Goal: Use online tool/utility: Utilize a website feature to perform a specific function

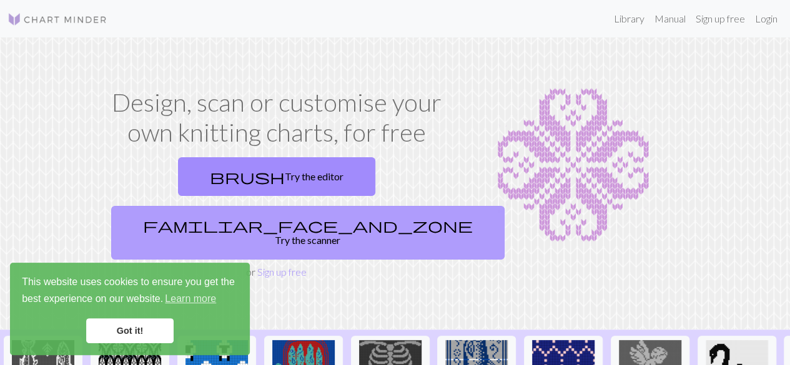
click at [353, 206] on link "familiar_face_and_zone Try the scanner" at bounding box center [307, 233] width 393 height 54
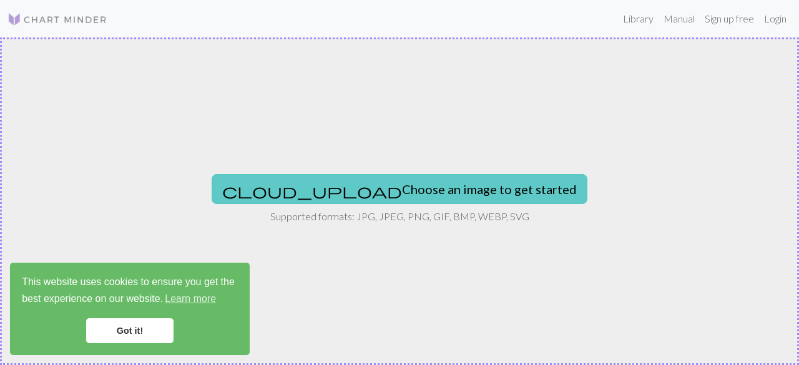
click at [419, 193] on button "cloud_upload Choose an image to get started" at bounding box center [400, 189] width 376 height 30
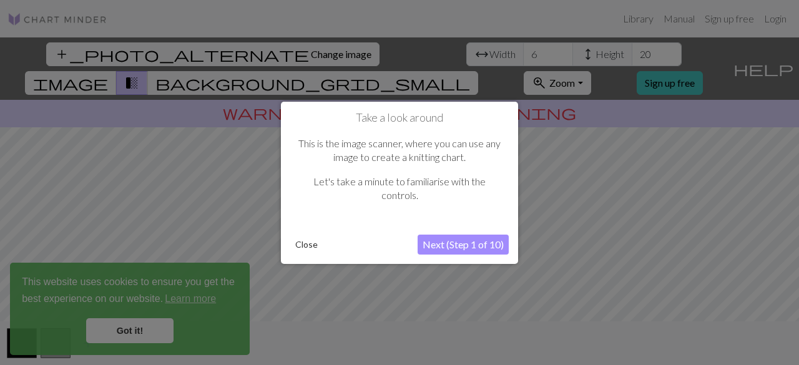
click at [447, 245] on button "Next (Step 1 of 10)" at bounding box center [463, 245] width 91 height 20
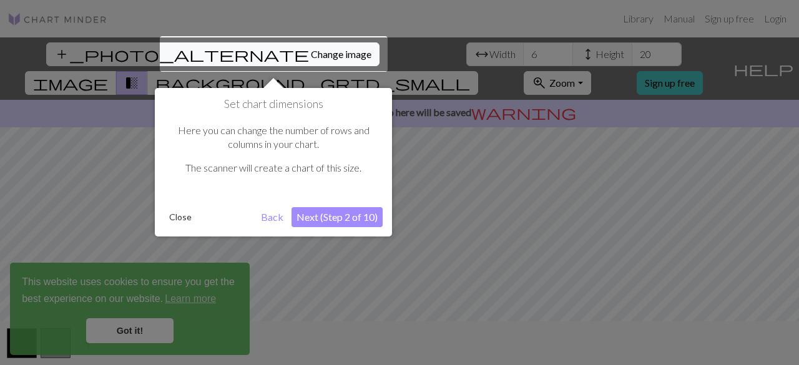
click at [317, 219] on button "Next (Step 2 of 10)" at bounding box center [336, 217] width 91 height 20
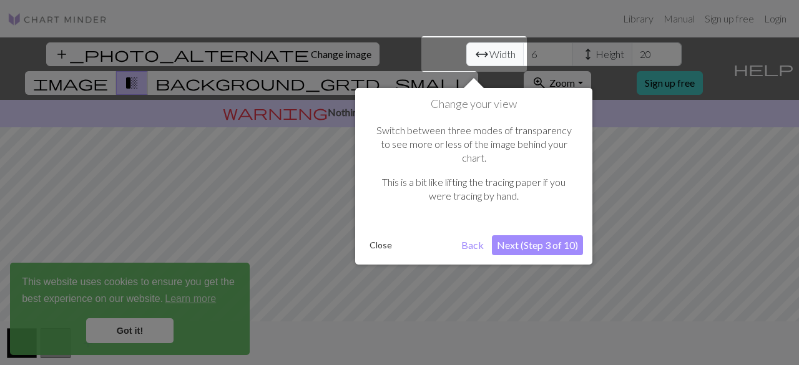
click at [381, 236] on button "Close" at bounding box center [381, 245] width 32 height 19
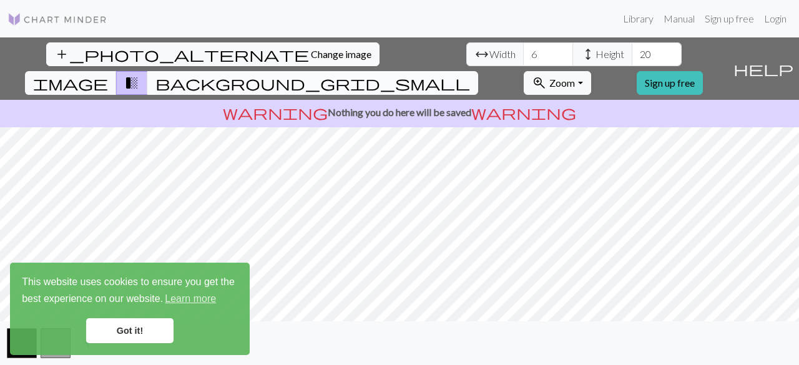
click at [470, 74] on span "background_grid_small" at bounding box center [312, 82] width 315 height 17
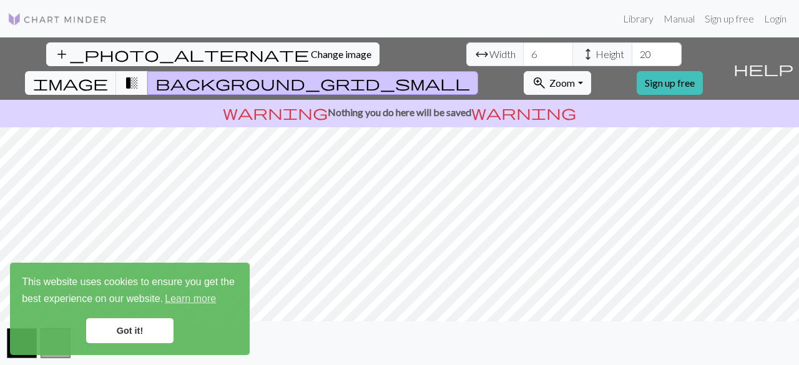
click at [139, 74] on span "transition_fade" at bounding box center [131, 82] width 15 height 17
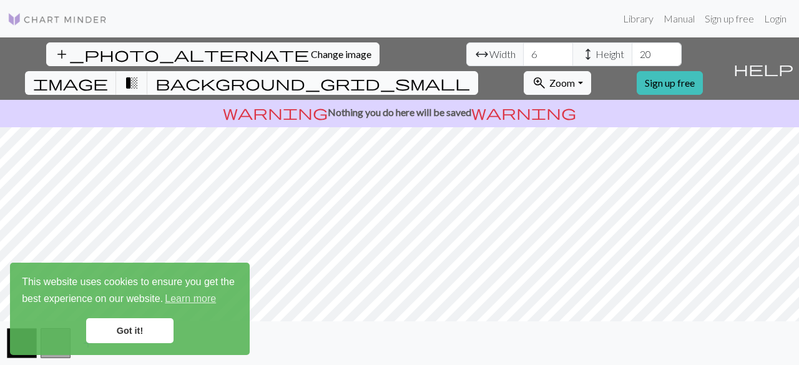
click at [470, 74] on span "background_grid_small" at bounding box center [312, 82] width 315 height 17
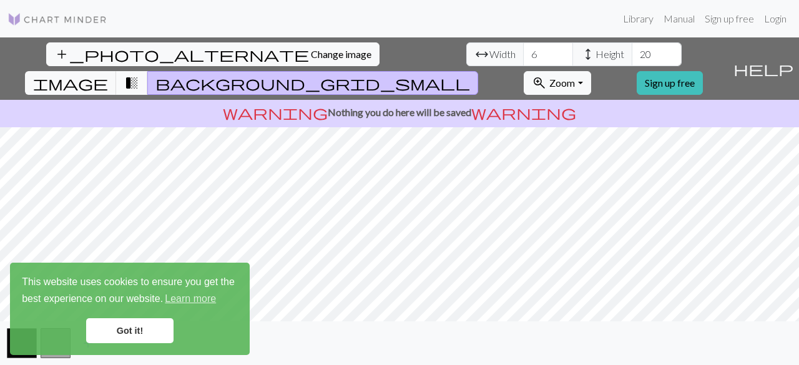
click at [139, 74] on span "transition_fade" at bounding box center [131, 82] width 15 height 17
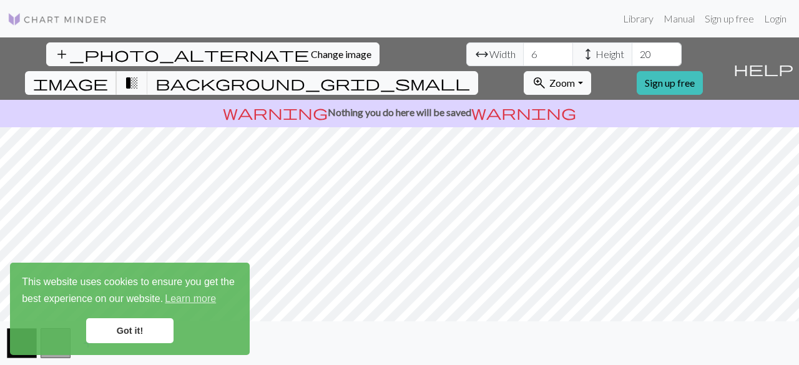
click at [108, 74] on span "image" at bounding box center [70, 82] width 75 height 17
click at [117, 327] on link "Got it!" at bounding box center [129, 330] width 87 height 25
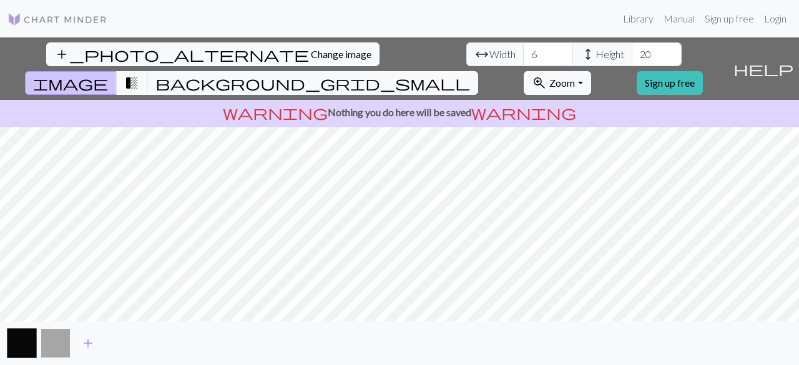
click at [59, 339] on button "button" at bounding box center [56, 343] width 30 height 30
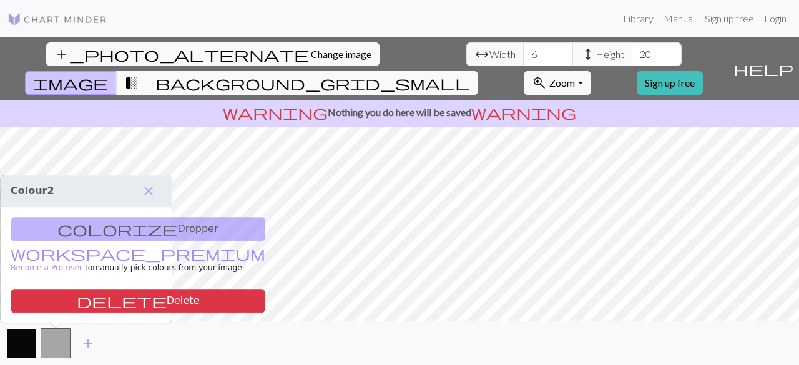
click at [17, 341] on button "button" at bounding box center [22, 343] width 30 height 30
drag, startPoint x: 357, startPoint y: 52, endPoint x: 325, endPoint y: 54, distance: 32.6
click at [466, 54] on div "arrow_range Width 6 height Height 20" at bounding box center [573, 54] width 215 height 24
drag, startPoint x: 260, startPoint y: 54, endPoint x: 230, endPoint y: 54, distance: 30.0
click at [523, 54] on input "3" at bounding box center [548, 54] width 50 height 24
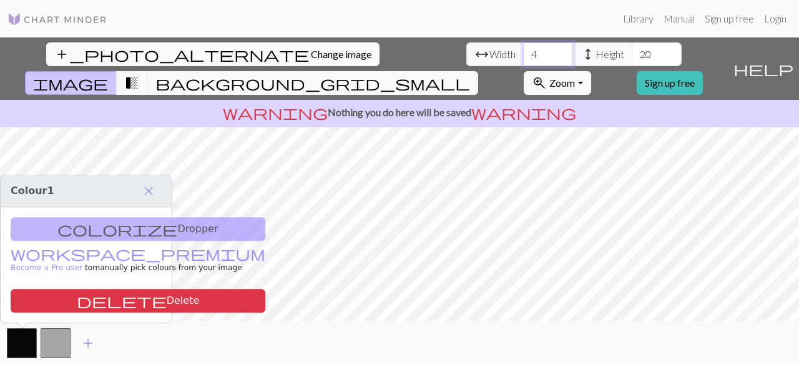
click at [523, 53] on input "4" at bounding box center [548, 54] width 50 height 24
click at [523, 51] on input "5" at bounding box center [548, 54] width 50 height 24
click at [523, 51] on input "6" at bounding box center [548, 54] width 50 height 24
click at [523, 51] on input "7" at bounding box center [548, 54] width 50 height 24
click at [523, 51] on input "8" at bounding box center [548, 54] width 50 height 24
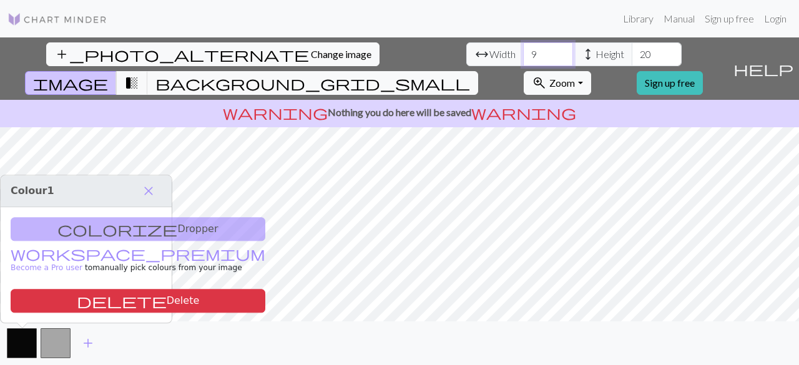
click at [523, 51] on input "9" at bounding box center [548, 54] width 50 height 24
click at [523, 51] on input "10" at bounding box center [548, 54] width 50 height 24
click at [523, 51] on input "11" at bounding box center [548, 54] width 50 height 24
click at [523, 51] on input "12" at bounding box center [548, 54] width 50 height 24
click at [523, 51] on input "13" at bounding box center [548, 54] width 50 height 24
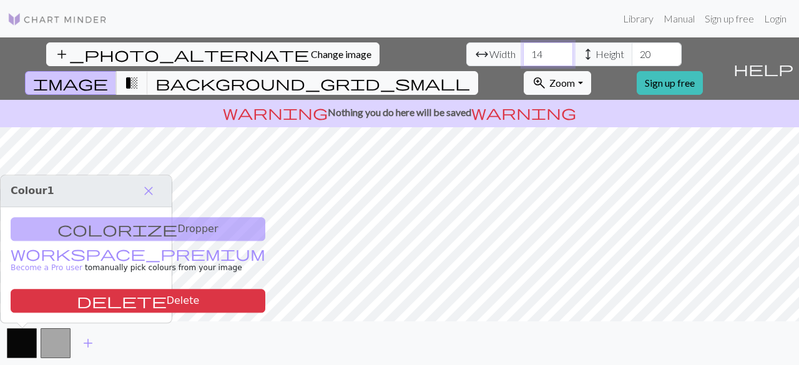
click at [523, 51] on input "14" at bounding box center [548, 54] width 50 height 24
click at [523, 51] on input "15" at bounding box center [548, 54] width 50 height 24
click at [523, 51] on input "16" at bounding box center [548, 54] width 50 height 24
click at [523, 51] on input "17" at bounding box center [548, 54] width 50 height 24
click at [523, 51] on input "18" at bounding box center [548, 54] width 50 height 24
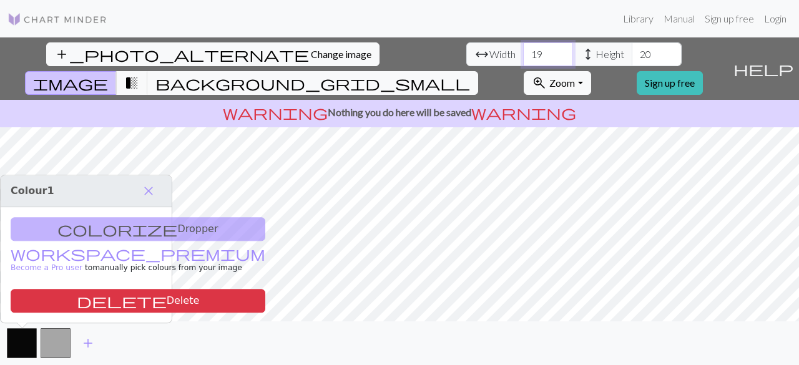
click at [523, 51] on input "19" at bounding box center [548, 54] width 50 height 24
click at [523, 51] on input "20" at bounding box center [548, 54] width 50 height 24
click at [523, 51] on input "21" at bounding box center [548, 54] width 50 height 24
click at [523, 51] on input "22" at bounding box center [548, 54] width 50 height 24
click at [523, 51] on input "23" at bounding box center [548, 54] width 50 height 24
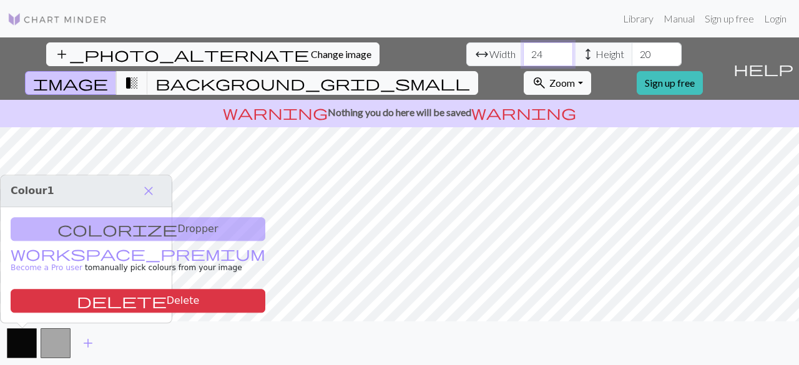
click at [523, 51] on input "24" at bounding box center [548, 54] width 50 height 24
click at [523, 51] on input "25" at bounding box center [548, 54] width 50 height 24
click at [523, 51] on input "26" at bounding box center [548, 54] width 50 height 24
click at [523, 51] on input "27" at bounding box center [548, 54] width 50 height 24
click at [523, 51] on input "28" at bounding box center [548, 54] width 50 height 24
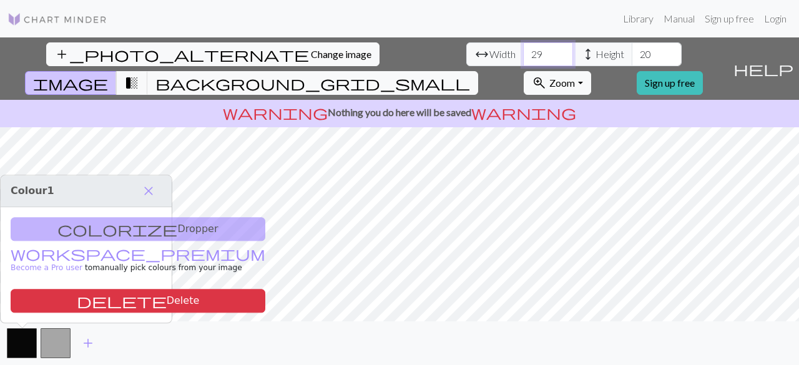
click at [523, 51] on input "29" at bounding box center [548, 54] width 50 height 24
type input "30"
click at [523, 51] on input "30" at bounding box center [548, 54] width 50 height 24
click at [575, 77] on span "Zoom" at bounding box center [562, 83] width 26 height 12
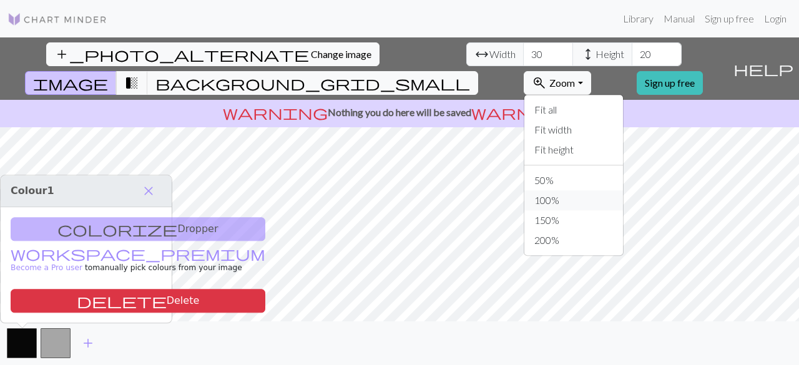
click at [607, 190] on button "100%" at bounding box center [573, 200] width 99 height 20
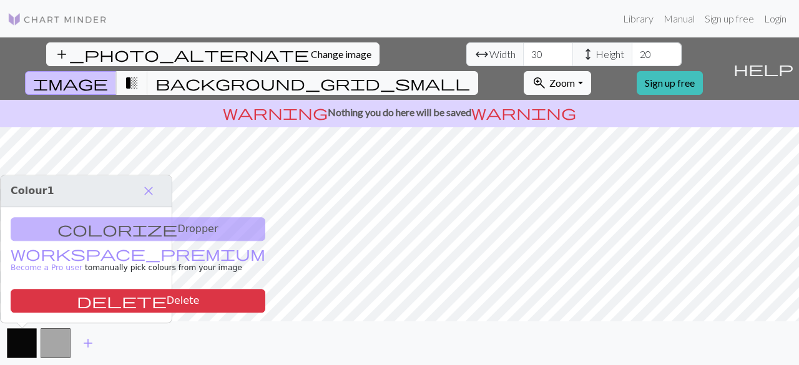
click at [575, 77] on span "Zoom" at bounding box center [562, 83] width 26 height 12
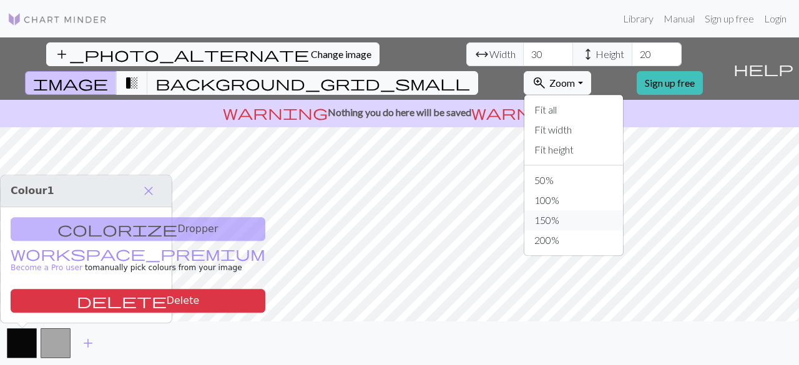
click at [618, 210] on button "150%" at bounding box center [573, 220] width 99 height 20
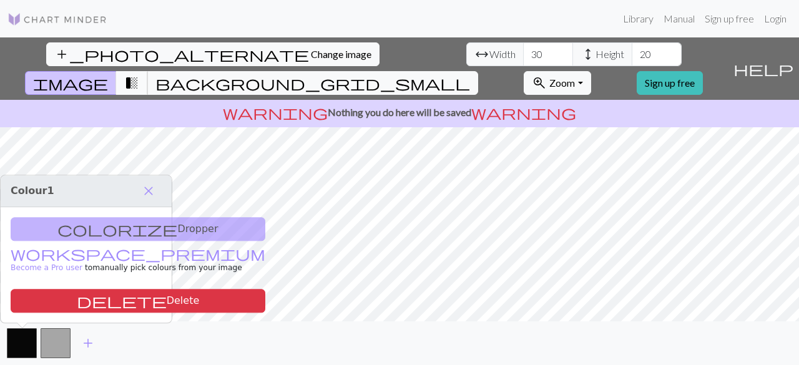
click at [139, 74] on span "transition_fade" at bounding box center [131, 82] width 15 height 17
click at [478, 71] on button "background_grid_small" at bounding box center [312, 83] width 331 height 24
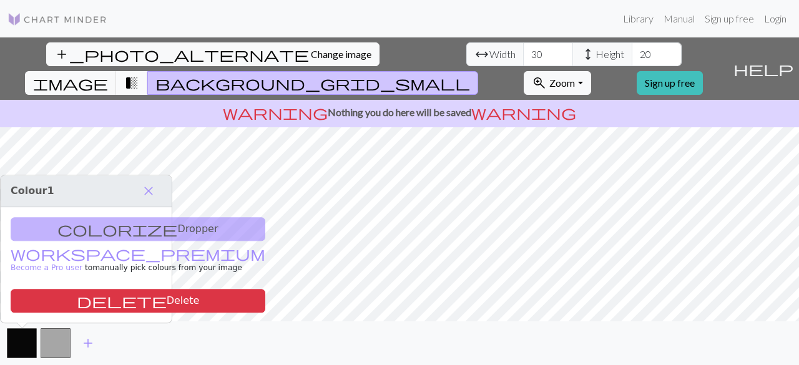
click at [148, 71] on button "transition_fade" at bounding box center [132, 83] width 32 height 24
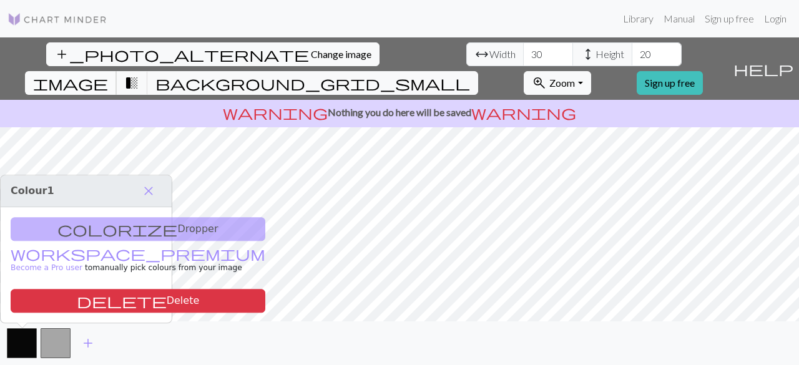
click at [108, 74] on span "image" at bounding box center [70, 82] width 75 height 17
